Goal: Task Accomplishment & Management: Complete application form

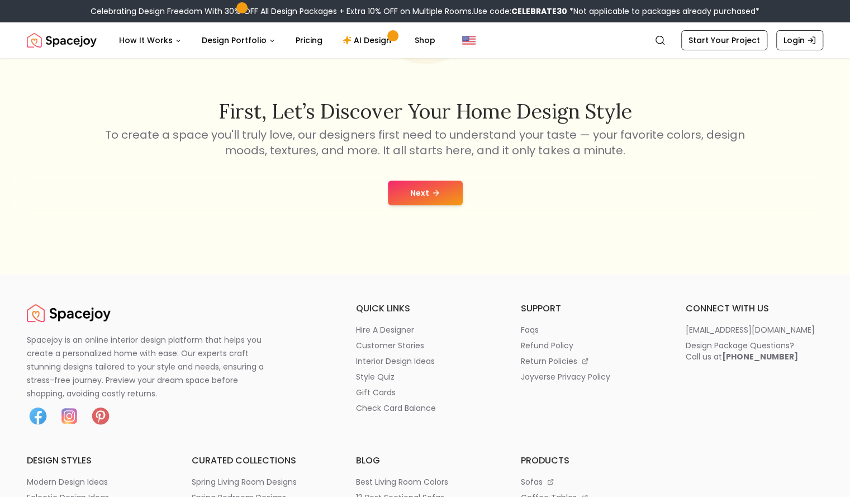
scroll to position [181, 0]
click at [410, 190] on button "Next" at bounding box center [425, 192] width 75 height 25
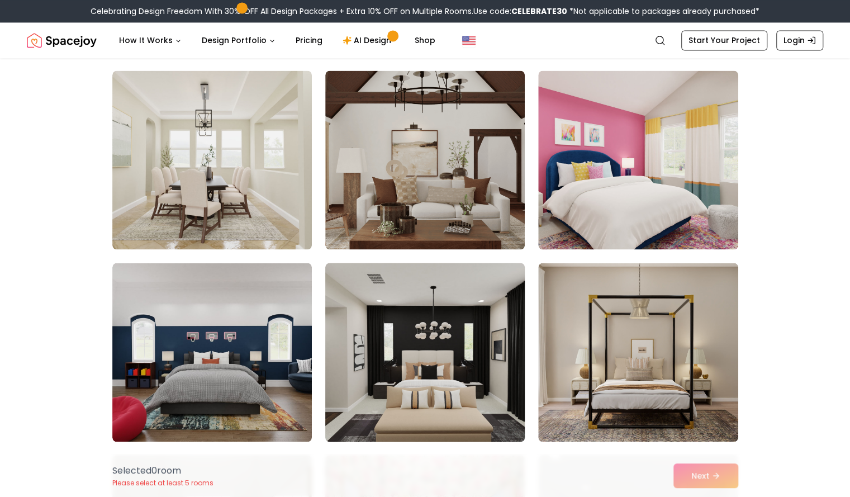
scroll to position [1043, 0]
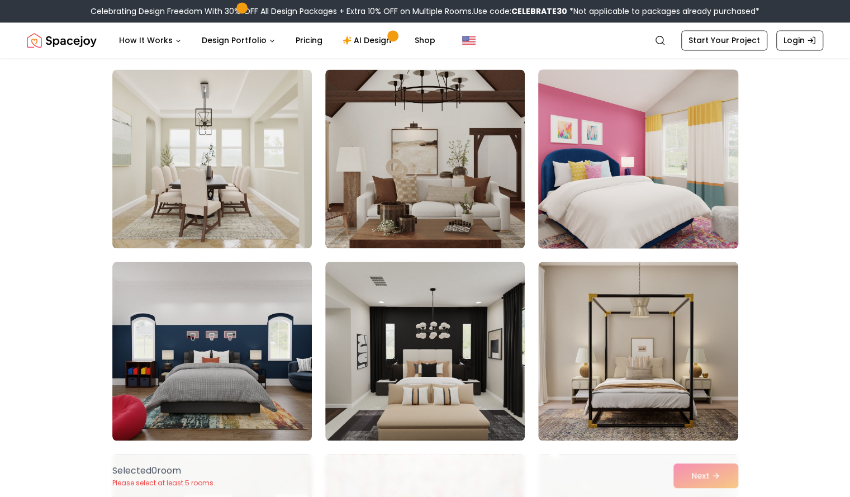
click at [576, 171] on img at bounding box center [637, 159] width 209 height 188
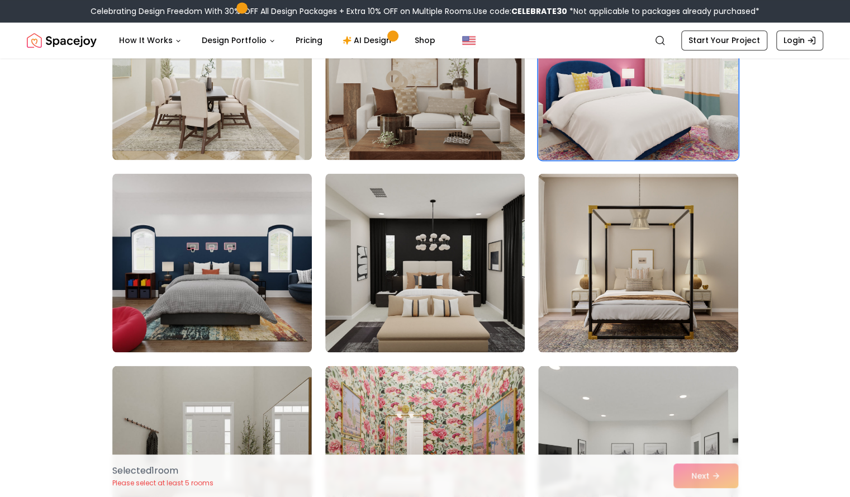
scroll to position [1131, 0]
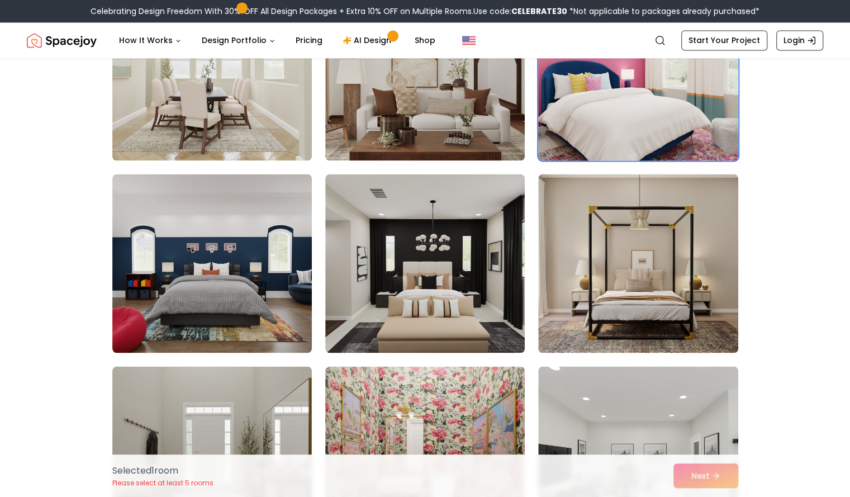
click at [590, 121] on img at bounding box center [637, 71] width 209 height 188
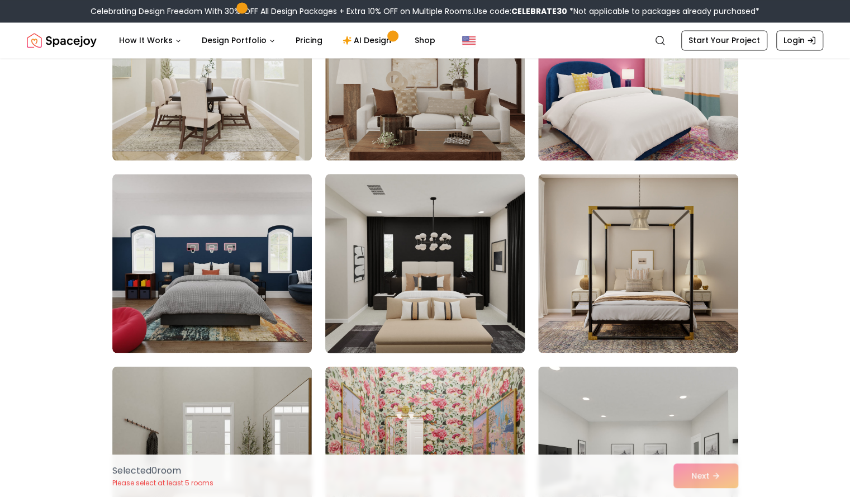
click at [464, 249] on img at bounding box center [424, 263] width 209 height 188
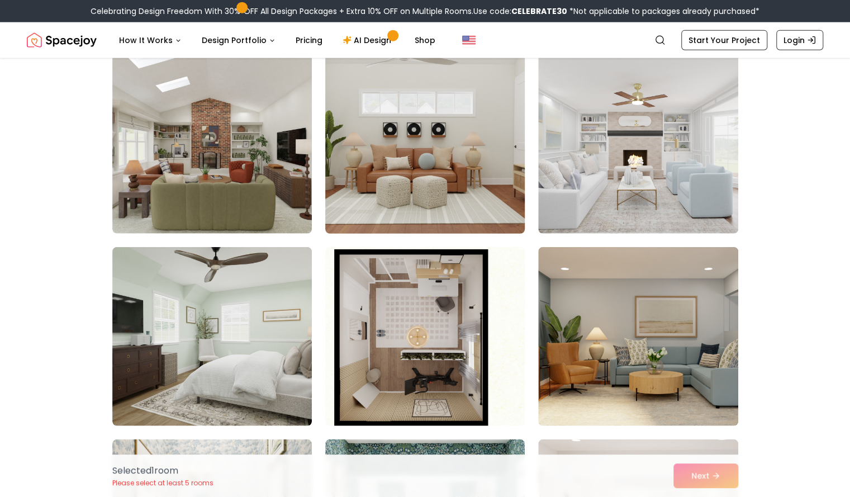
scroll to position [1717, 0]
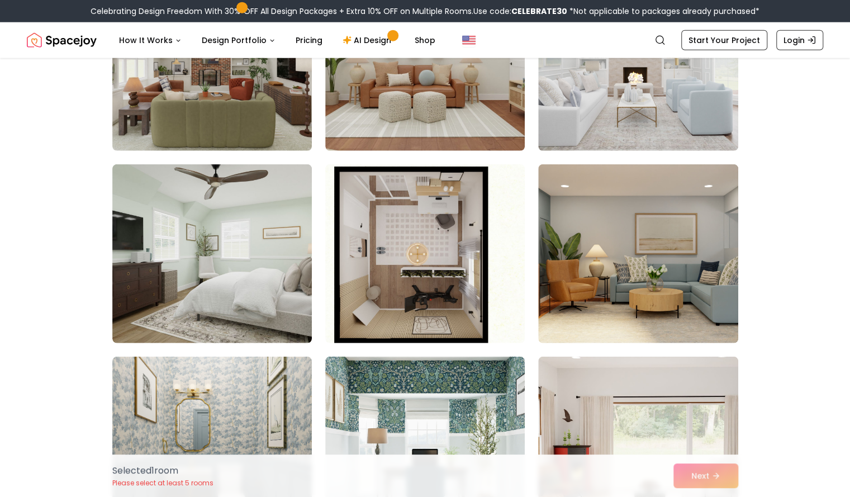
click at [632, 45] on div "How It Works Design Portfolio Pricing AI Design Shop" at bounding box center [372, 40] width 524 height 22
click at [617, 106] on img at bounding box center [637, 62] width 209 height 188
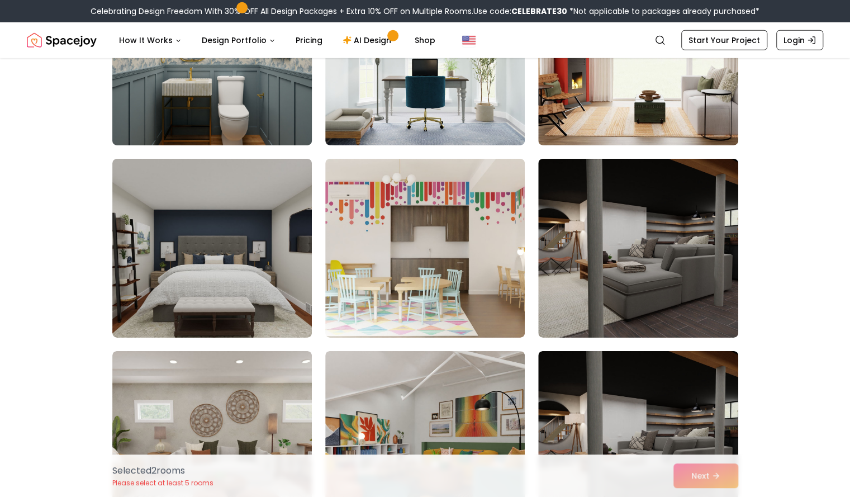
scroll to position [2111, 0]
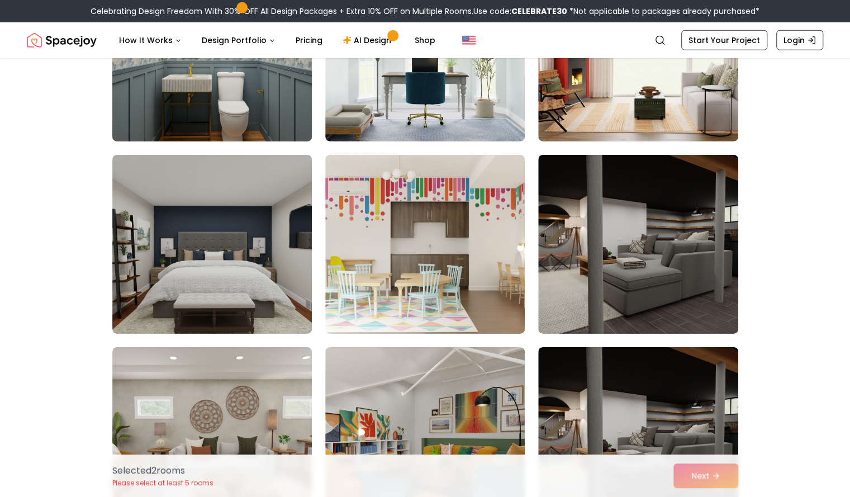
click at [227, 128] on img at bounding box center [211, 52] width 209 height 188
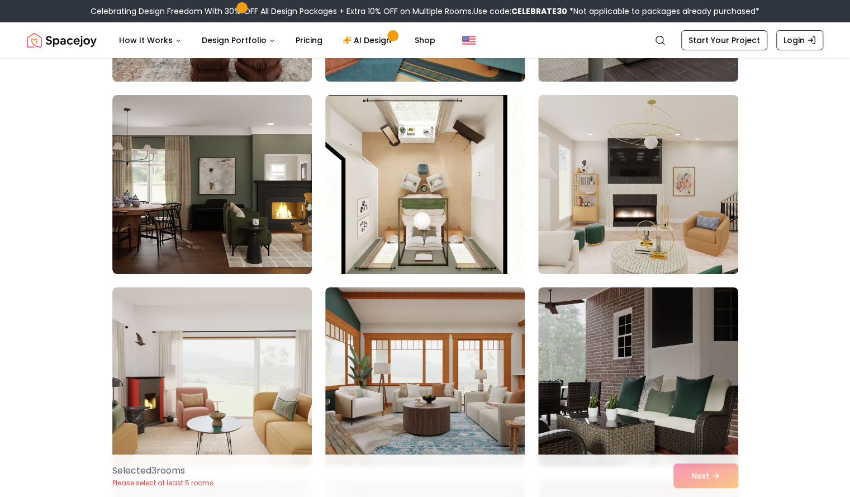
scroll to position [2554, 0]
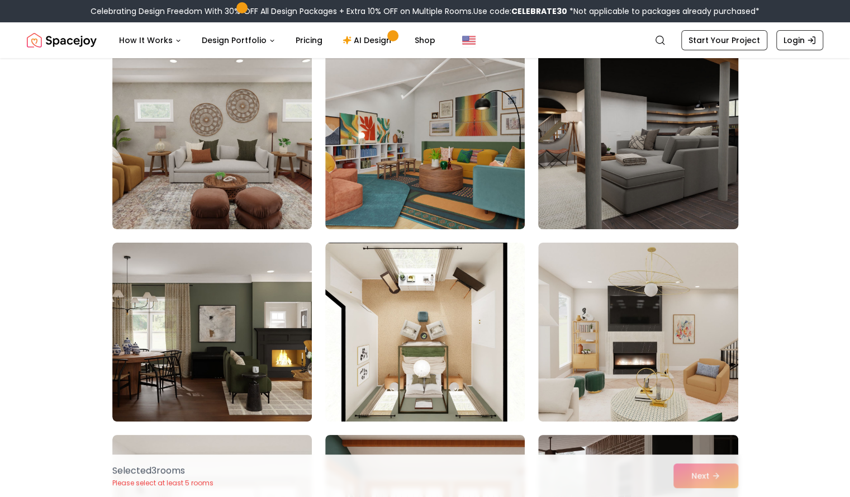
click at [665, 138] on img at bounding box center [637, 140] width 209 height 188
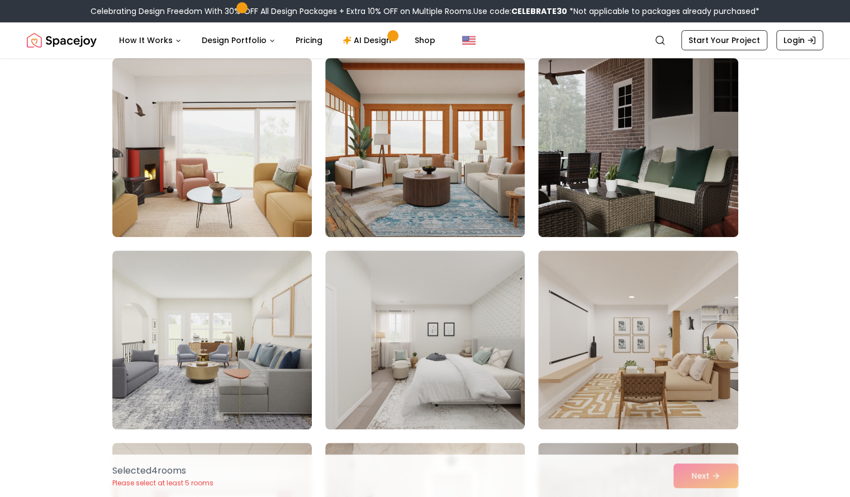
scroll to position [2894, 0]
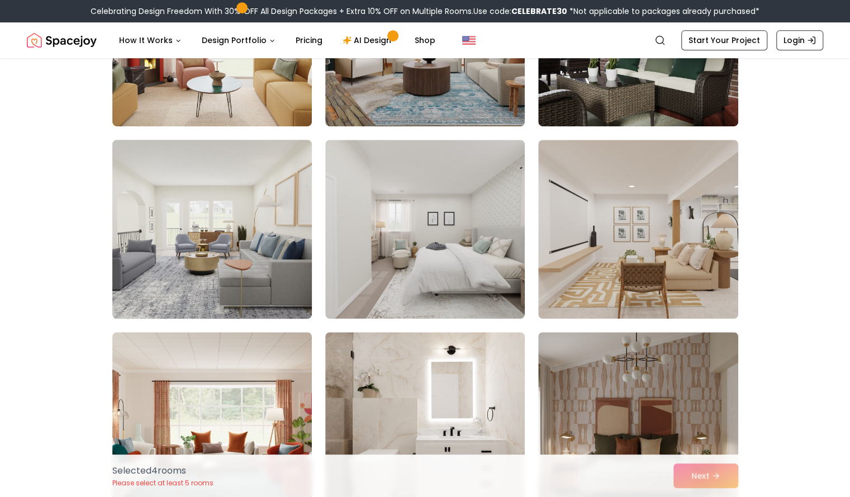
click at [218, 271] on img at bounding box center [211, 229] width 209 height 188
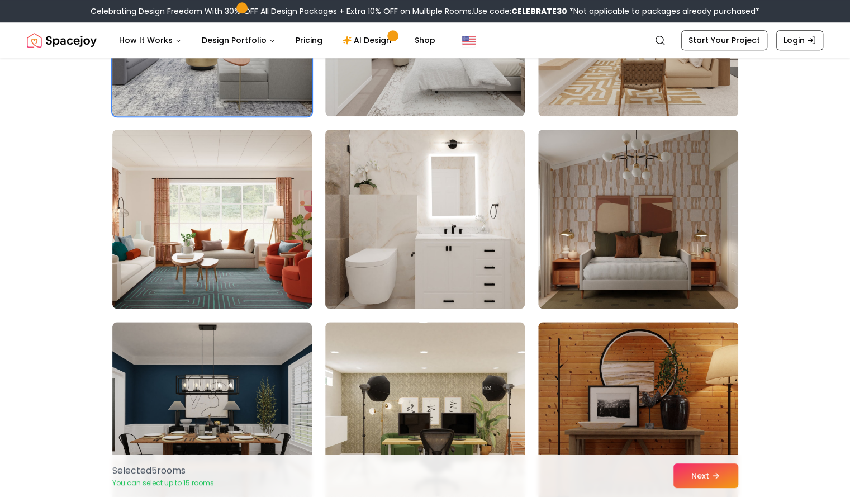
click at [441, 272] on img at bounding box center [424, 219] width 209 height 188
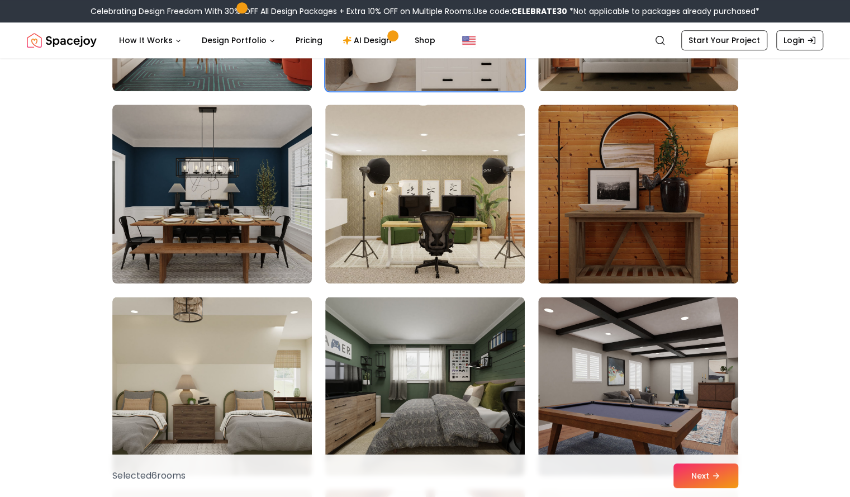
scroll to position [3308, 0]
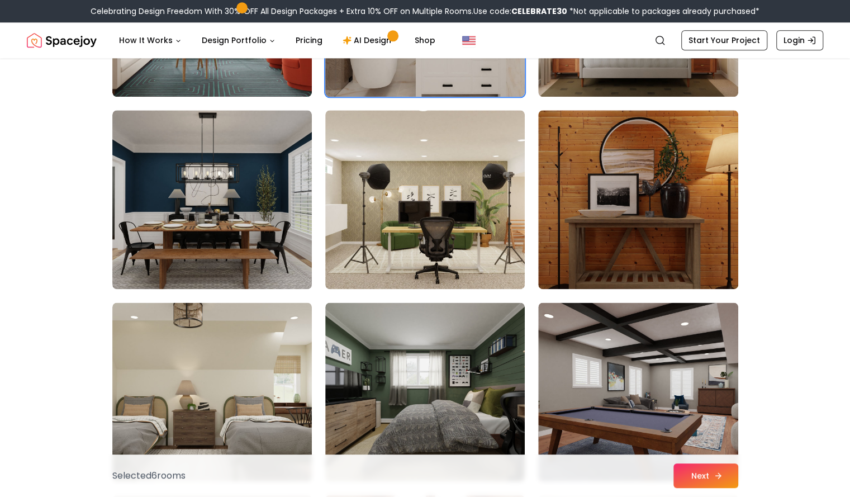
click at [723, 471] on button "Next" at bounding box center [705, 475] width 65 height 25
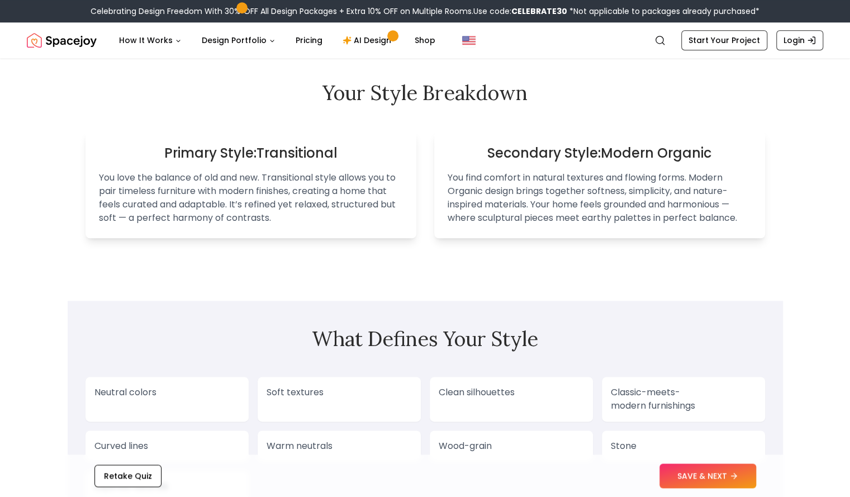
scroll to position [671, 0]
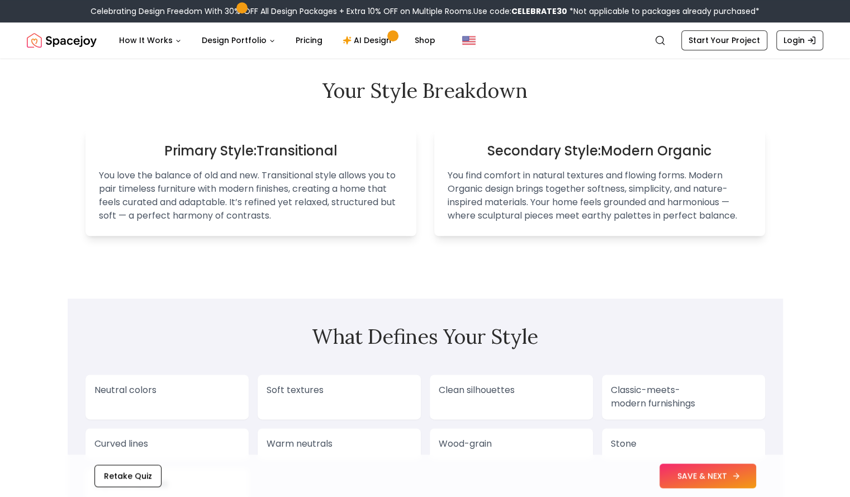
click at [698, 478] on button "SAVE & NEXT" at bounding box center [707, 475] width 97 height 25
